Goal: Task Accomplishment & Management: Manage account settings

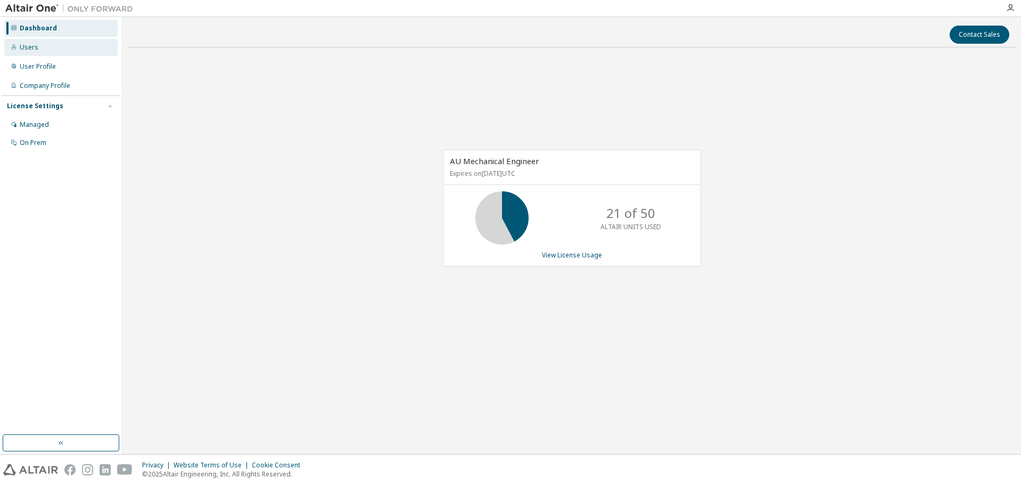
click at [22, 45] on div "Users" at bounding box center [29, 47] width 19 height 9
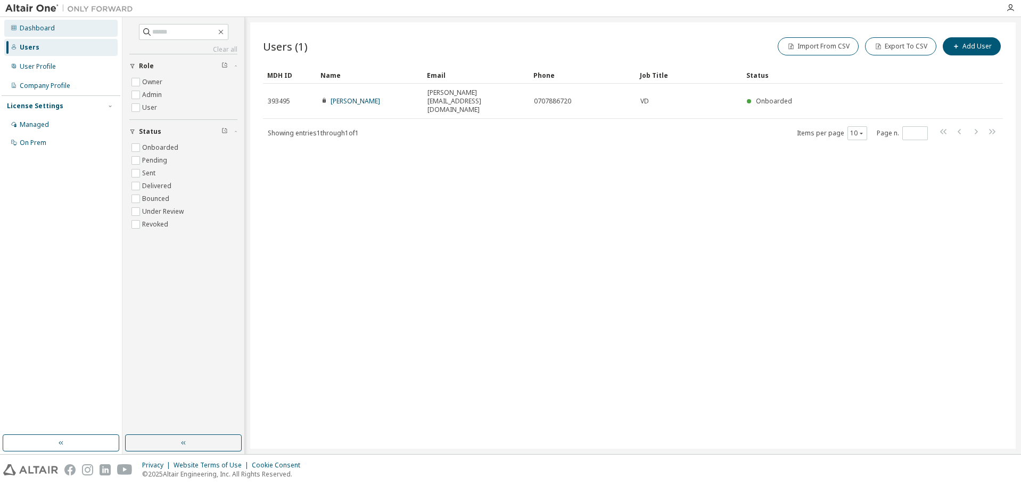
click at [24, 28] on div "Dashboard" at bounding box center [37, 28] width 35 height 9
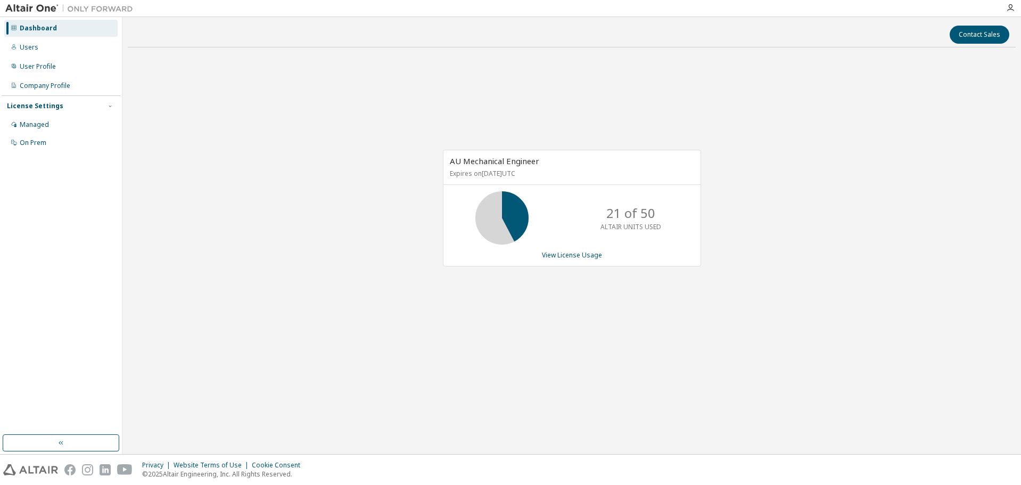
click at [741, 318] on div "AU Mechanical Engineer Expires on November 1, 2025 UTC 21 of 50 ALTAIR UNITS US…" at bounding box center [572, 213] width 888 height 315
click at [575, 253] on link "View License Usage" at bounding box center [572, 254] width 60 height 9
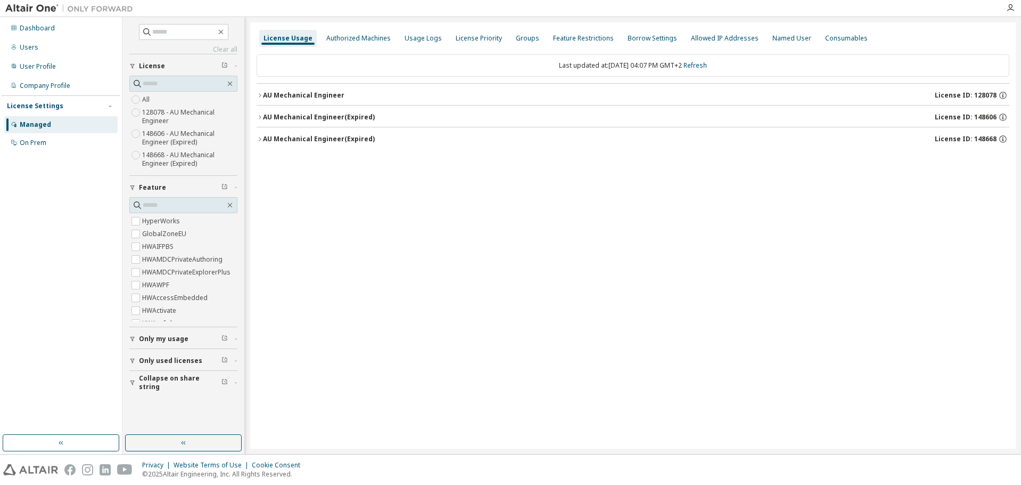
click at [260, 93] on icon "button" at bounding box center [260, 95] width 6 height 6
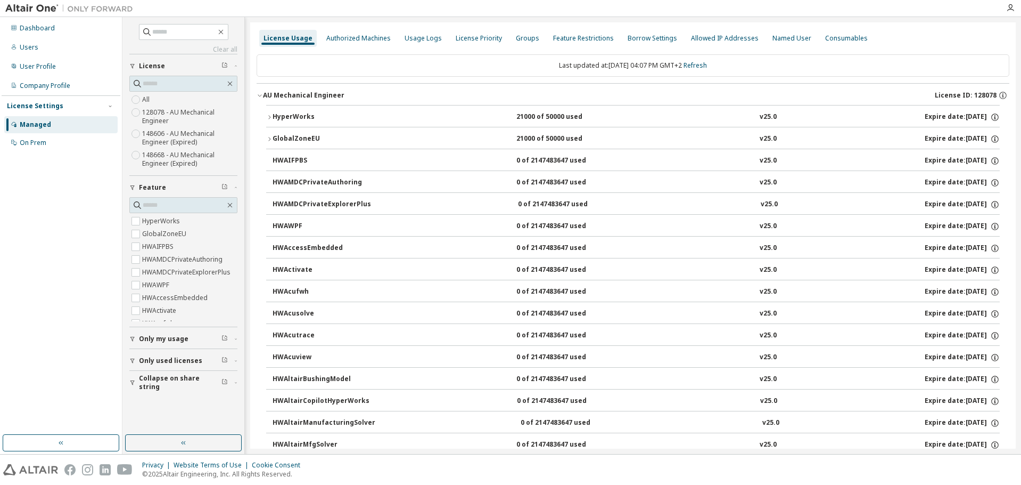
click at [261, 94] on icon "button" at bounding box center [260, 95] width 6 height 6
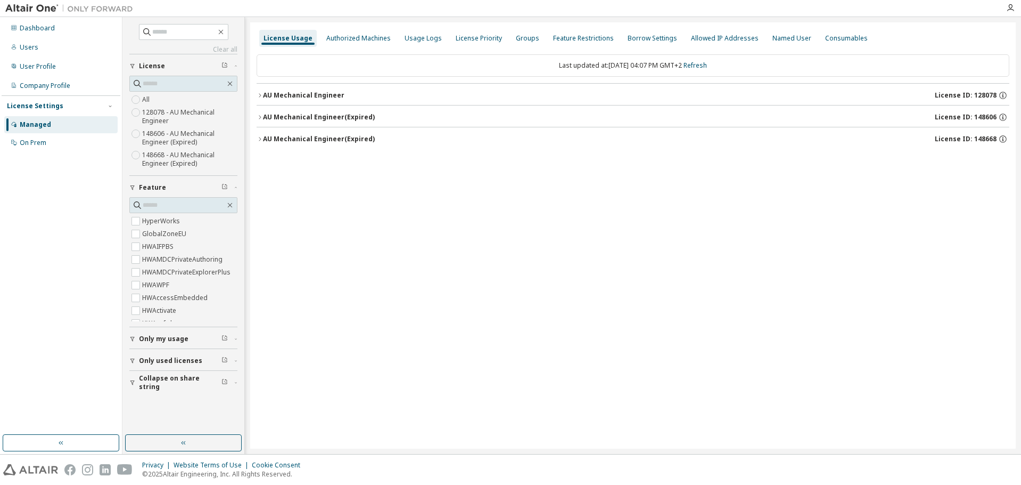
click at [343, 198] on div "License Usage Authorized Machines Usage Logs License Priority Groups Feature Re…" at bounding box center [633, 235] width 766 height 426
click at [396, 194] on div "License Usage Authorized Machines Usage Logs License Priority Groups Feature Re…" at bounding box center [633, 235] width 766 height 426
click at [39, 22] on div "Dashboard" at bounding box center [60, 28] width 113 height 17
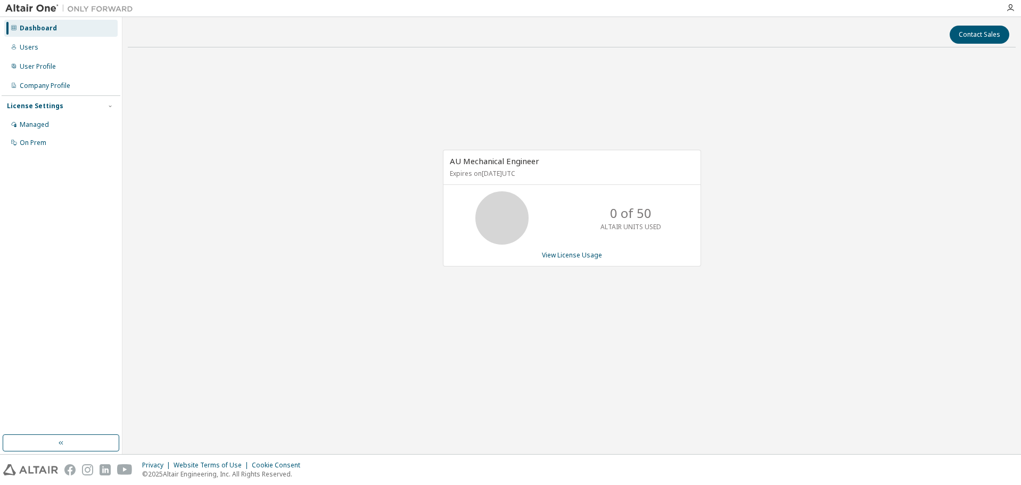
click at [915, 239] on div "AU Mechanical Engineer Expires on November 1, 2025 UTC 0 of 50 ALTAIR UNITS USE…" at bounding box center [572, 213] width 888 height 315
click at [767, 330] on div "AU Mechanical Engineer Expires on November 1, 2025 UTC 0 of 50 ALTAIR UNITS USE…" at bounding box center [572, 213] width 888 height 315
click at [307, 304] on div "AU Mechanical Engineer Expires on November 1, 2025 UTC 0 of 50 ALTAIR UNITS USE…" at bounding box center [572, 213] width 888 height 315
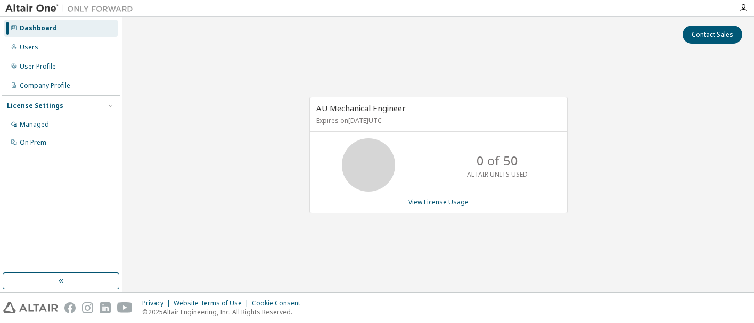
drag, startPoint x: 638, startPoint y: 252, endPoint x: 637, endPoint y: 236, distance: 16.0
click at [638, 250] on div "AU Mechanical Engineer Expires on November 1, 2025 UTC 0 of 50 ALTAIR UNITS USE…" at bounding box center [438, 161] width 621 height 210
click at [596, 254] on div "AU Mechanical Engineer Expires on November 1, 2025 UTC 0 of 50 ALTAIR UNITS USE…" at bounding box center [438, 161] width 621 height 210
drag, startPoint x: 154, startPoint y: 95, endPoint x: 321, endPoint y: 0, distance: 191.5
click at [156, 93] on div "AU Mechanical Engineer Expires on November 1, 2025 UTC 0 of 50 ALTAIR UNITS USE…" at bounding box center [438, 161] width 621 height 210
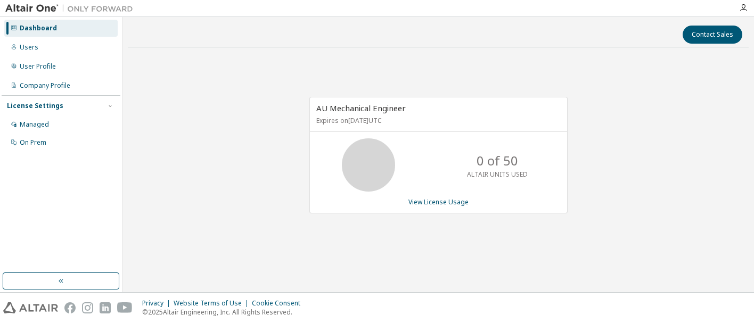
click at [142, 137] on div "AU Mechanical Engineer Expires on November 1, 2025 UTC 0 of 50 ALTAIR UNITS USE…" at bounding box center [438, 161] width 621 height 210
click at [656, 179] on div "AU Mechanical Engineer Expires on November 1, 2025 UTC 0 of 50 ALTAIR UNITS USE…" at bounding box center [438, 161] width 621 height 210
click at [316, 221] on div "AU Mechanical Engineer Expires on November 1, 2025 UTC 0 of 50 ALTAIR UNITS USE…" at bounding box center [433, 161] width 269 height 128
click at [199, 208] on div "AU Mechanical Engineer Expires on November 1, 2025 UTC 0 of 50 ALTAIR UNITS USE…" at bounding box center [438, 161] width 621 height 210
